Goal: Check status: Check status

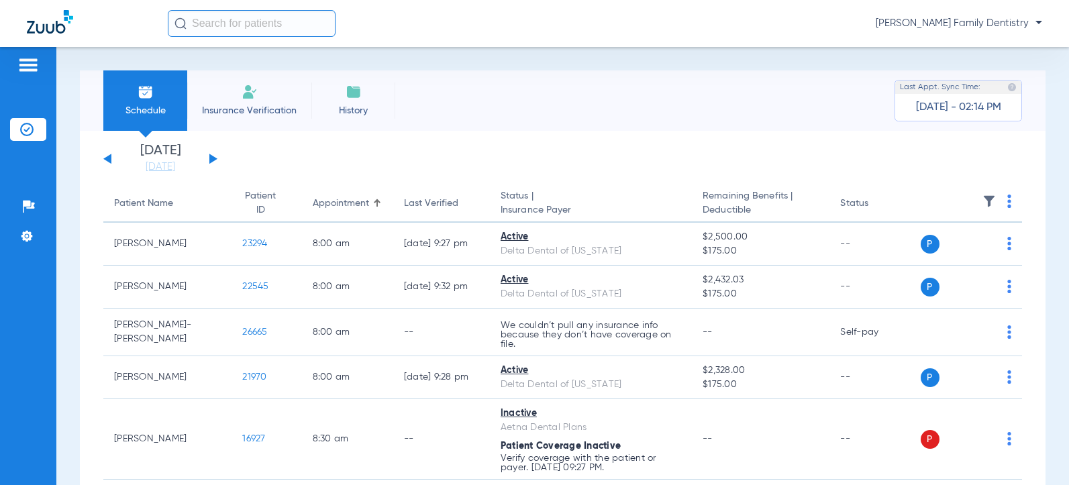
click at [211, 158] on button at bounding box center [213, 159] width 8 height 10
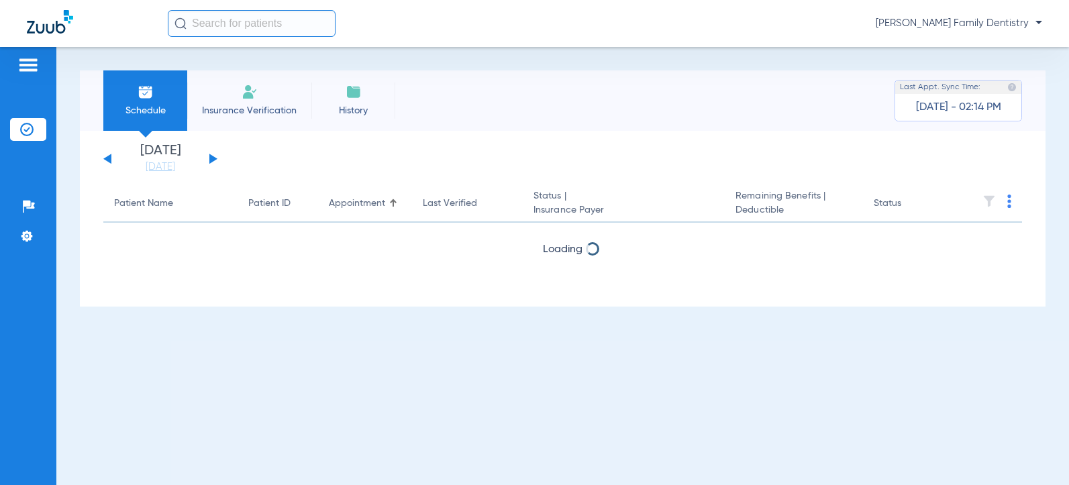
click at [211, 158] on button at bounding box center [213, 159] width 8 height 10
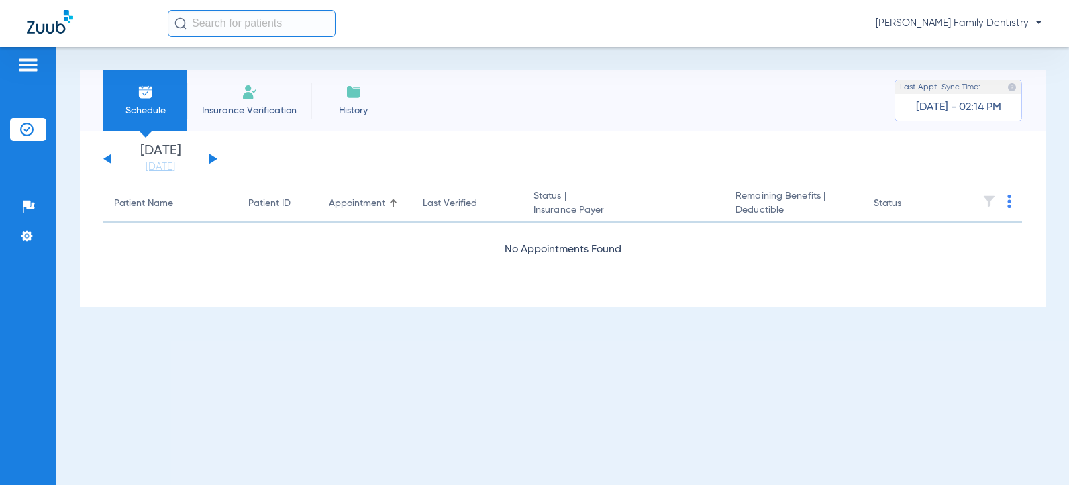
click at [211, 158] on button at bounding box center [213, 159] width 8 height 10
